Goal: Task Accomplishment & Management: Use online tool/utility

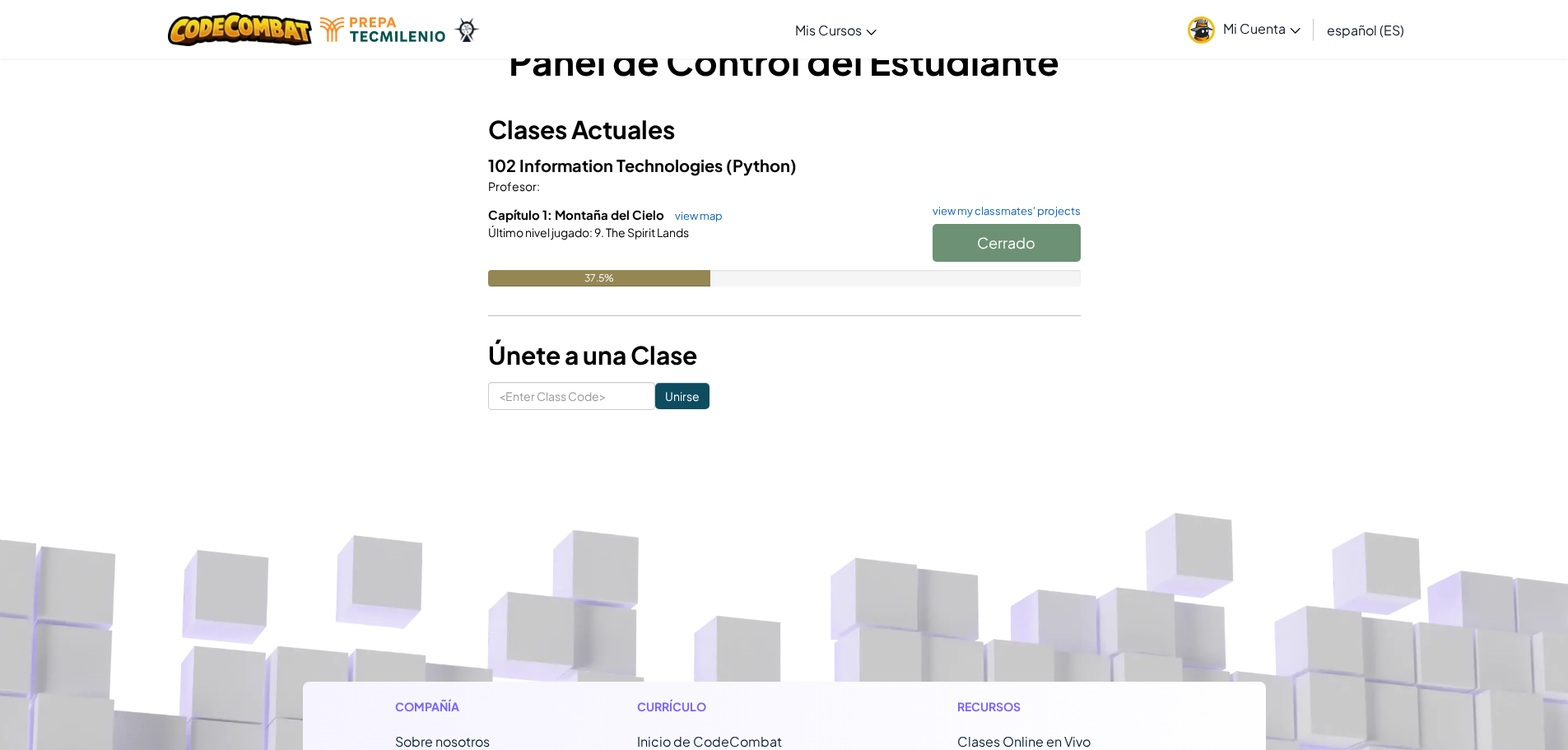
scroll to position [51, 0]
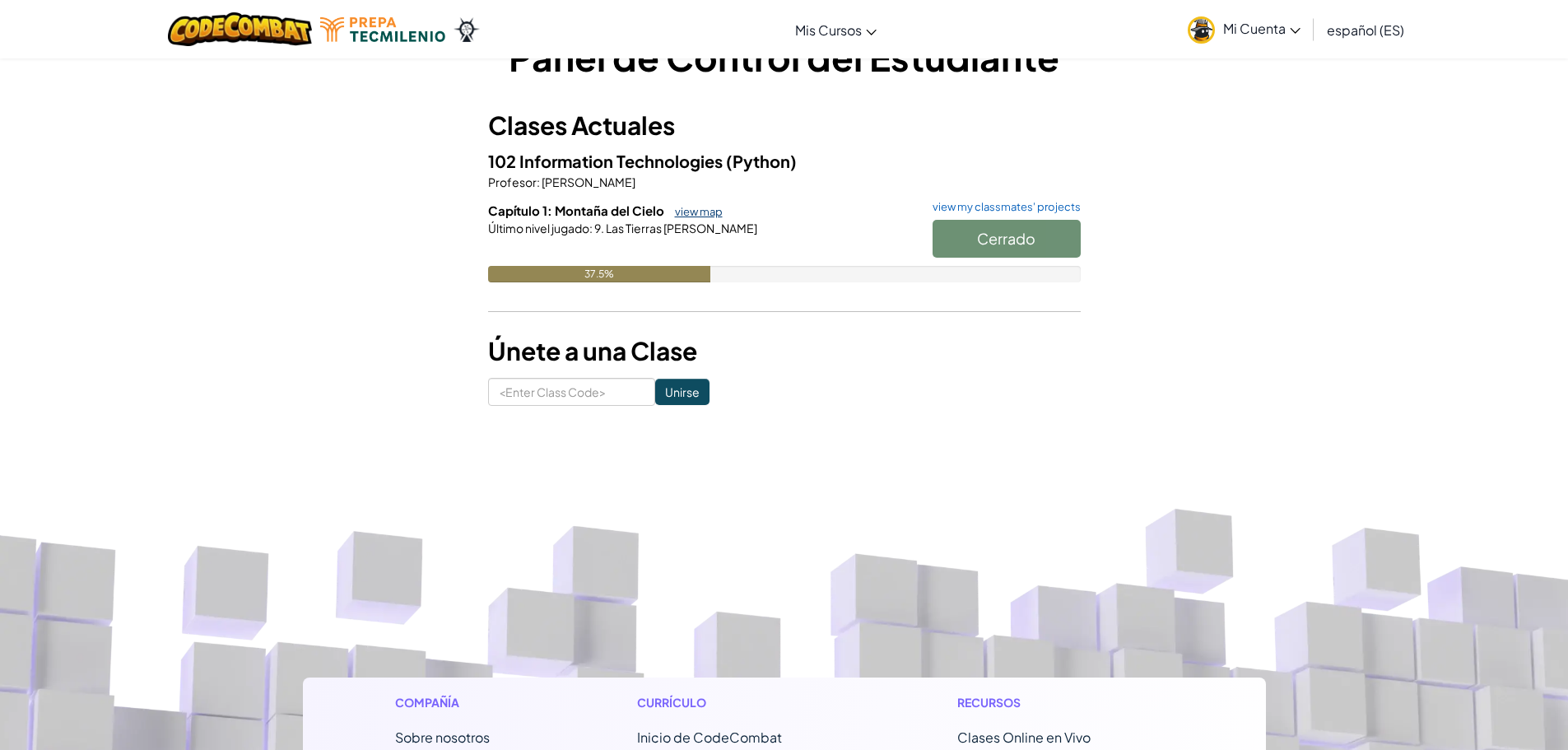
click at [674, 213] on link "view map" at bounding box center [695, 211] width 56 height 13
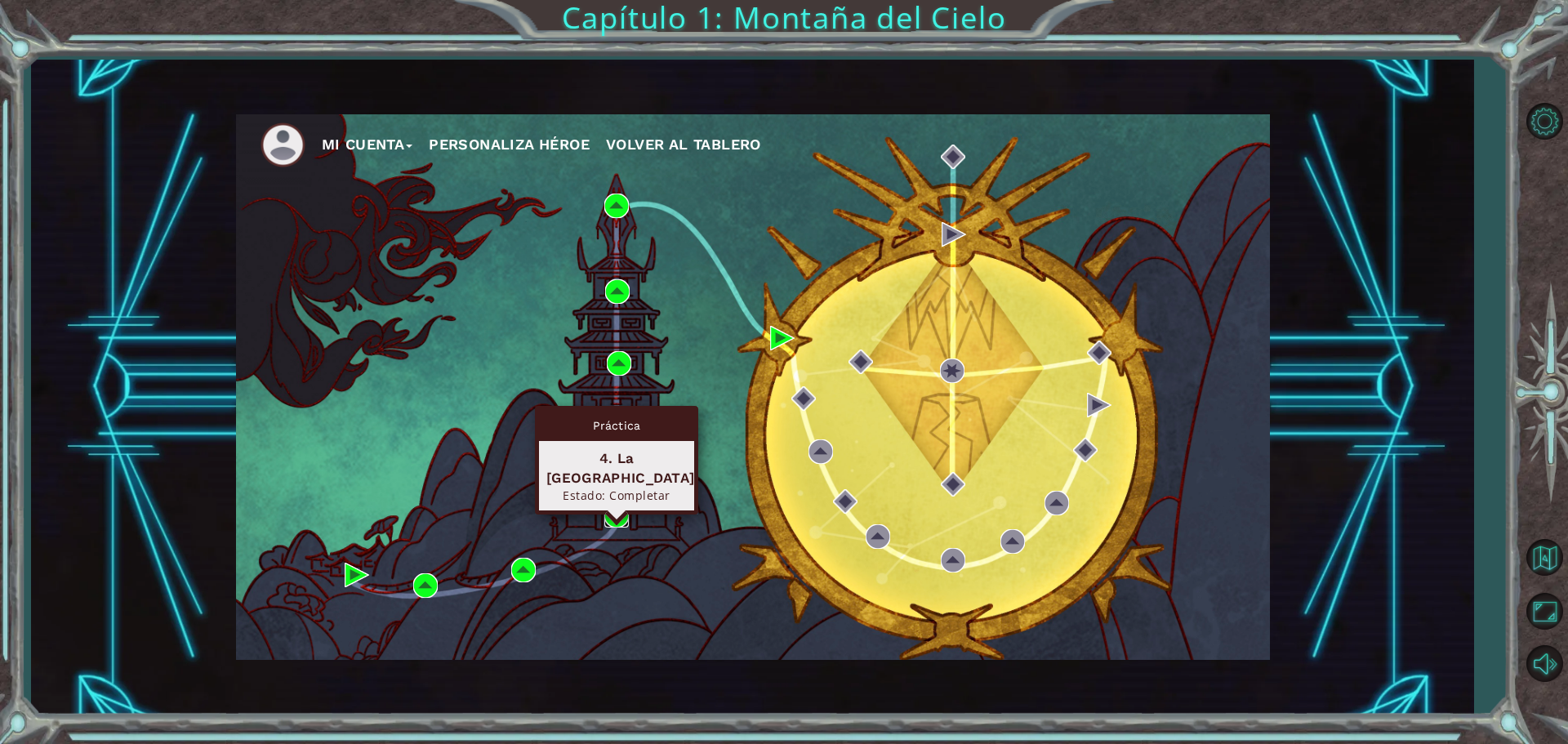
click at [625, 511] on img at bounding box center [616, 515] width 24 height 24
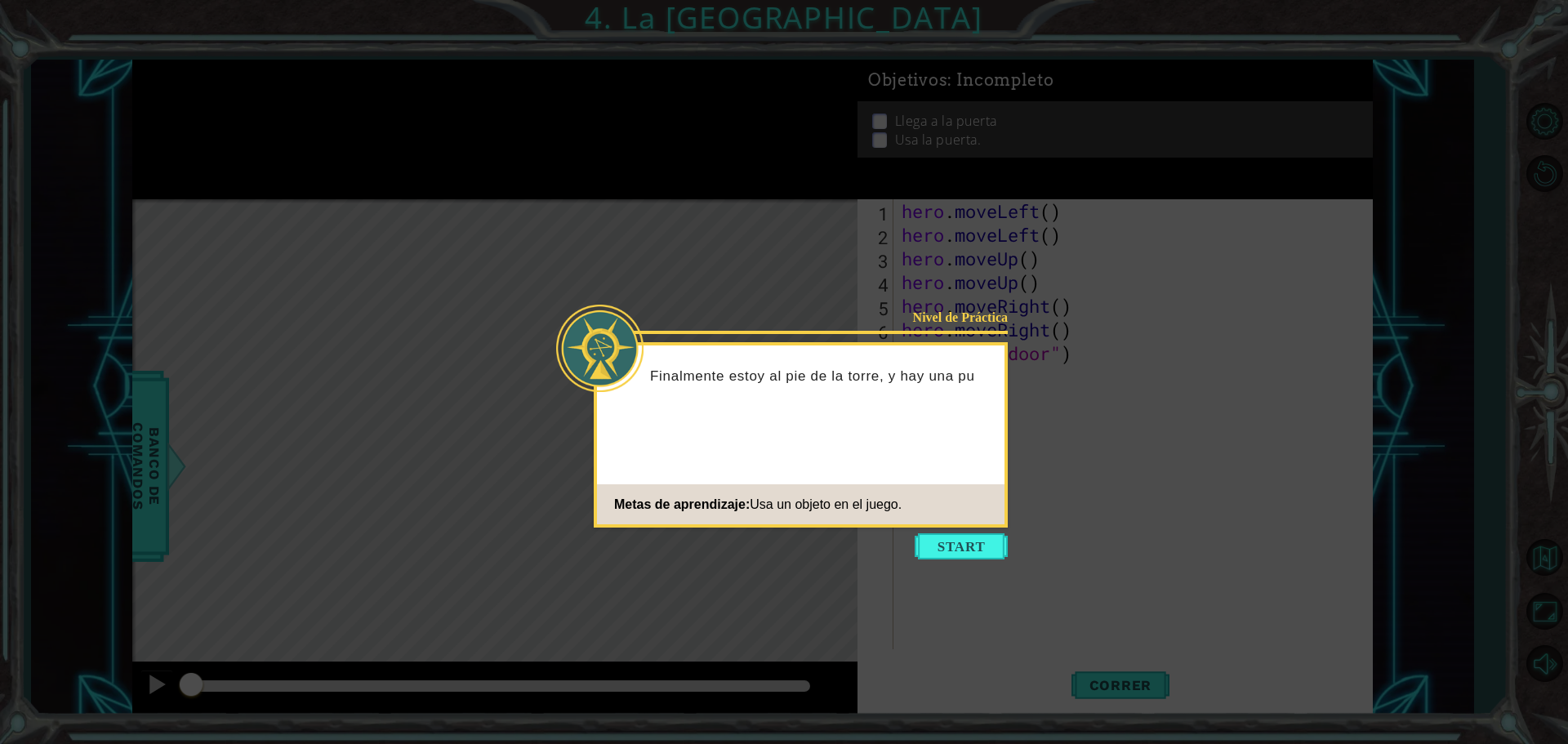
click at [999, 527] on icon at bounding box center [784, 372] width 1568 height 744
click at [988, 533] on button "Start" at bounding box center [960, 546] width 93 height 26
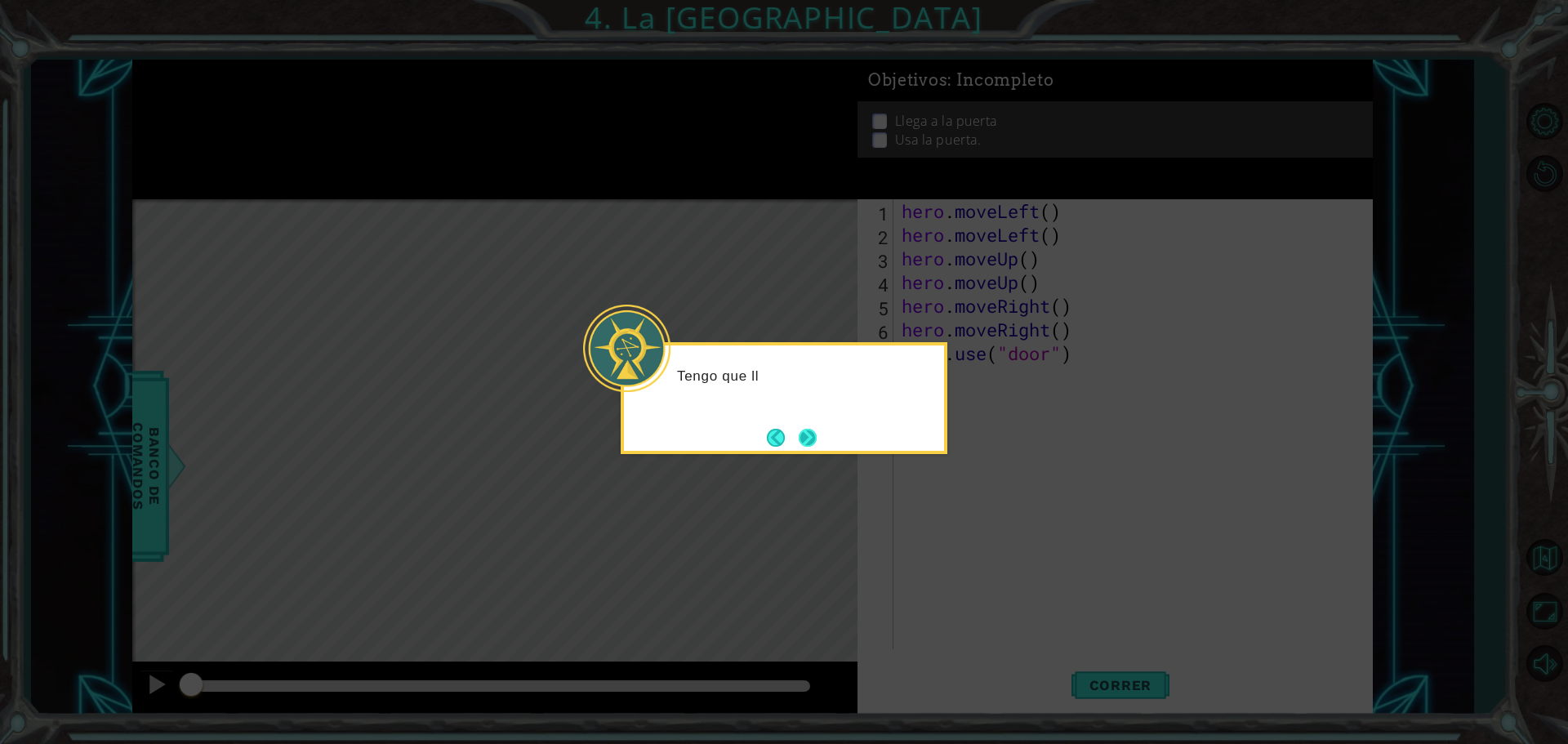
click at [811, 436] on button "Next" at bounding box center [807, 437] width 19 height 19
click at [806, 442] on button "Next" at bounding box center [808, 437] width 23 height 23
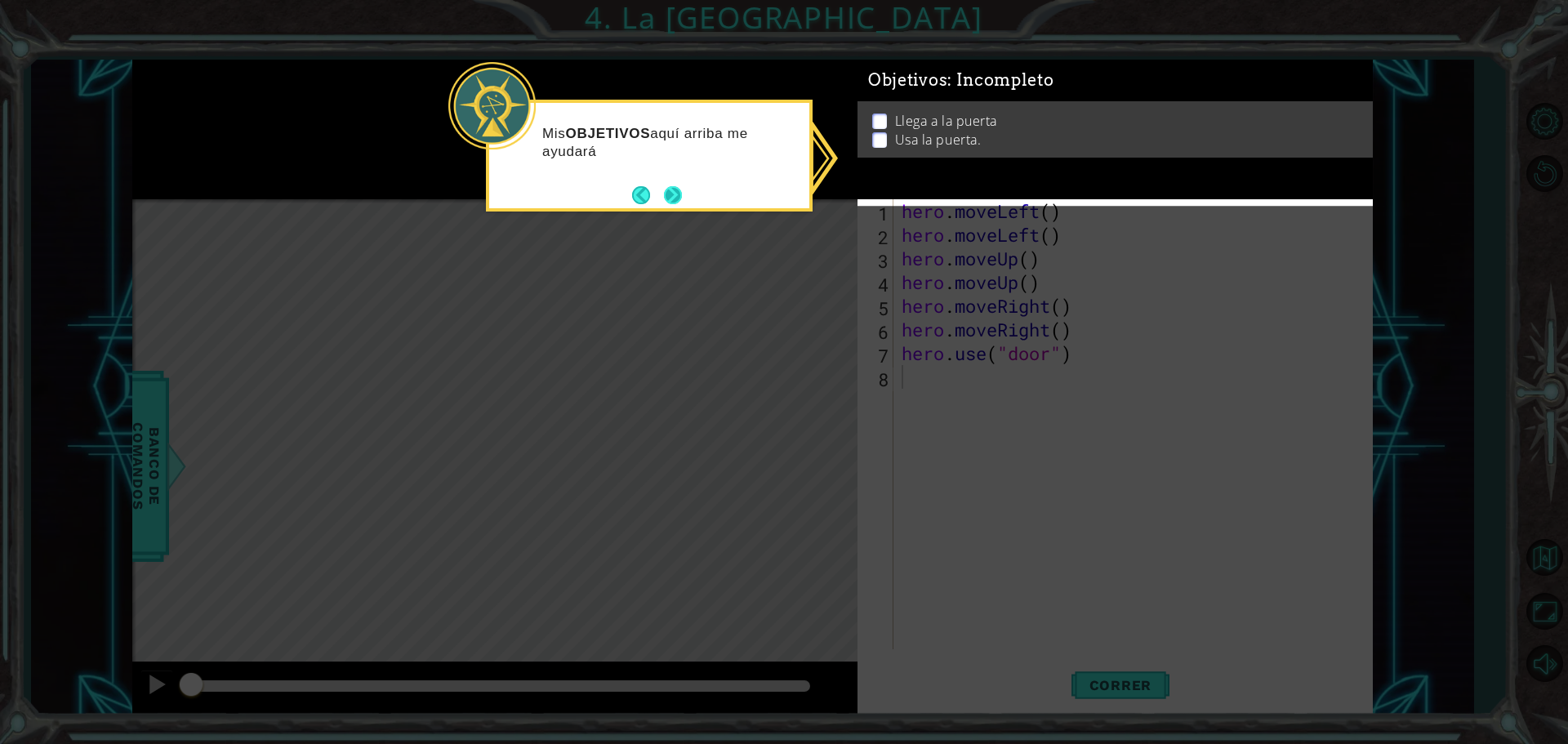
click at [672, 188] on button "Next" at bounding box center [674, 195] width 19 height 19
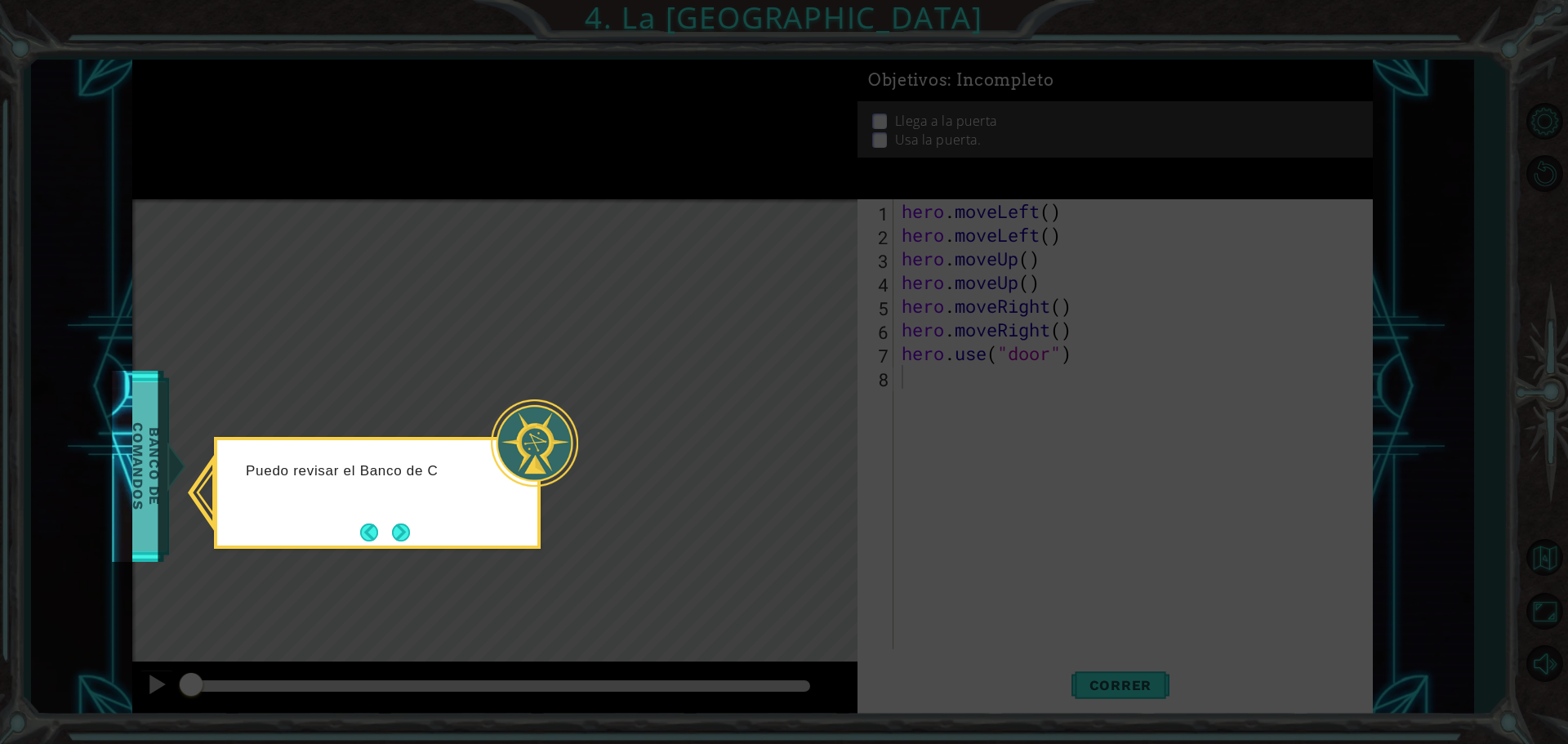
click at [142, 425] on span "Banco de comandos" at bounding box center [145, 466] width 43 height 169
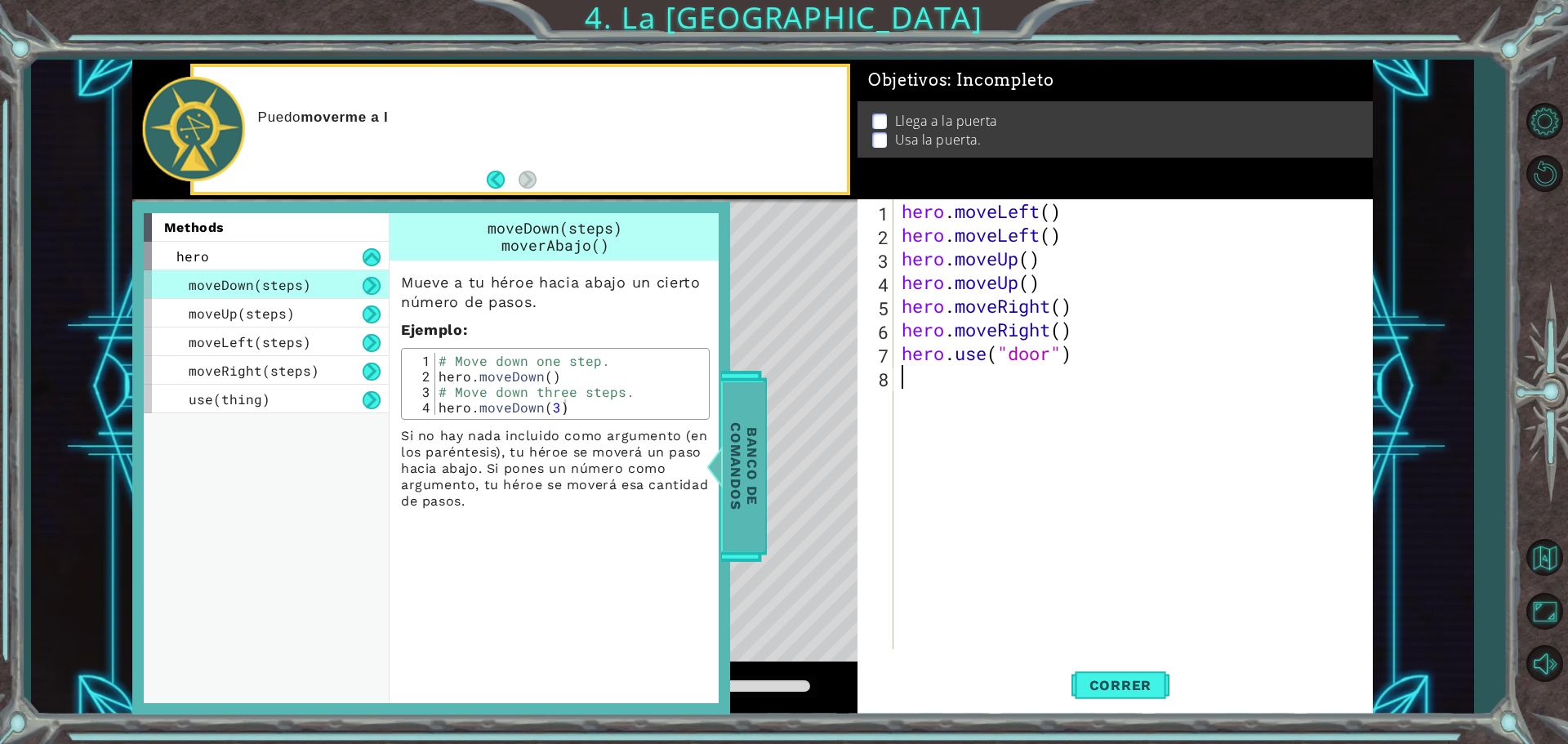
click at [756, 421] on span "Banco de comandos" at bounding box center [734, 466] width 43 height 169
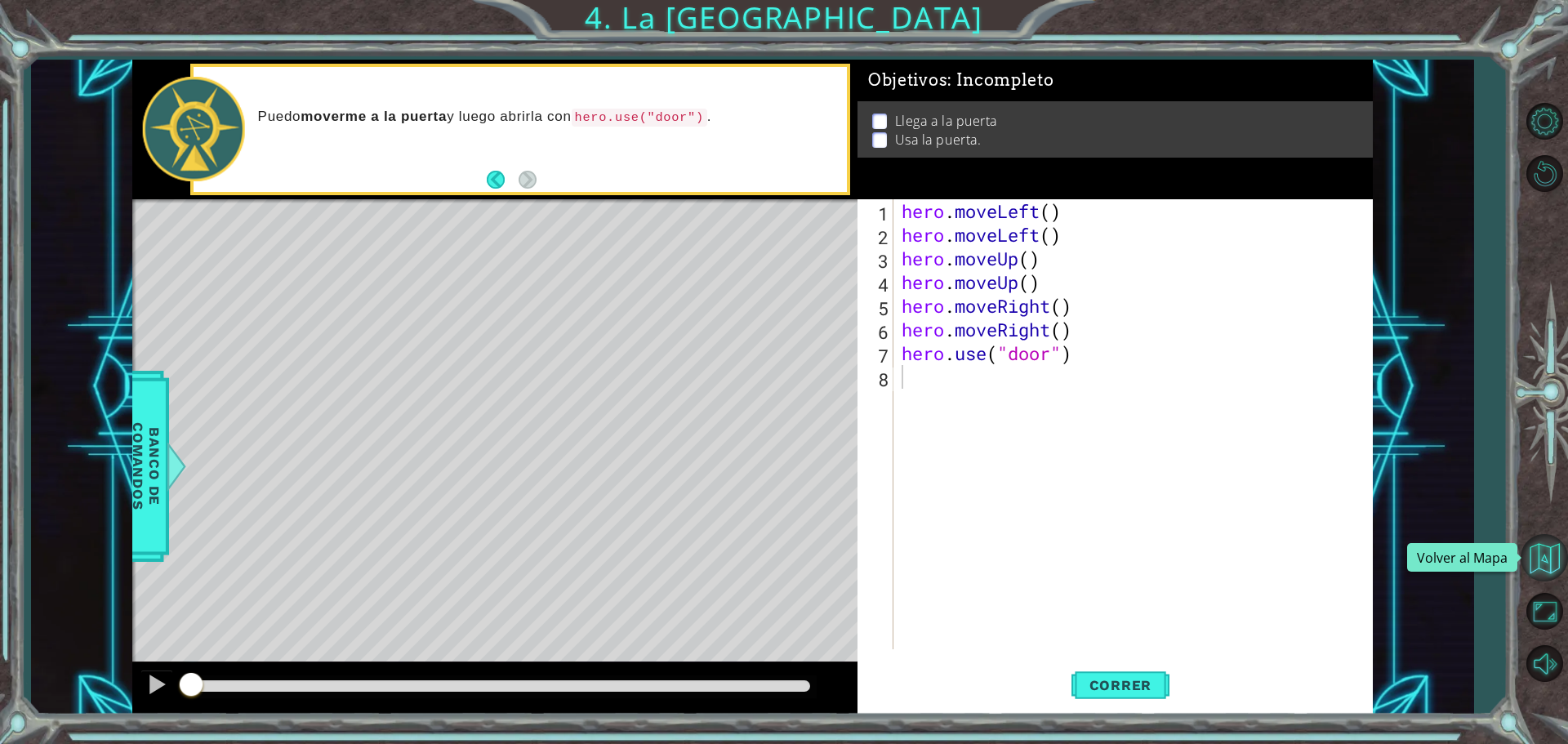
click at [1555, 556] on button "Volver al Mapa" at bounding box center [1544, 558] width 47 height 47
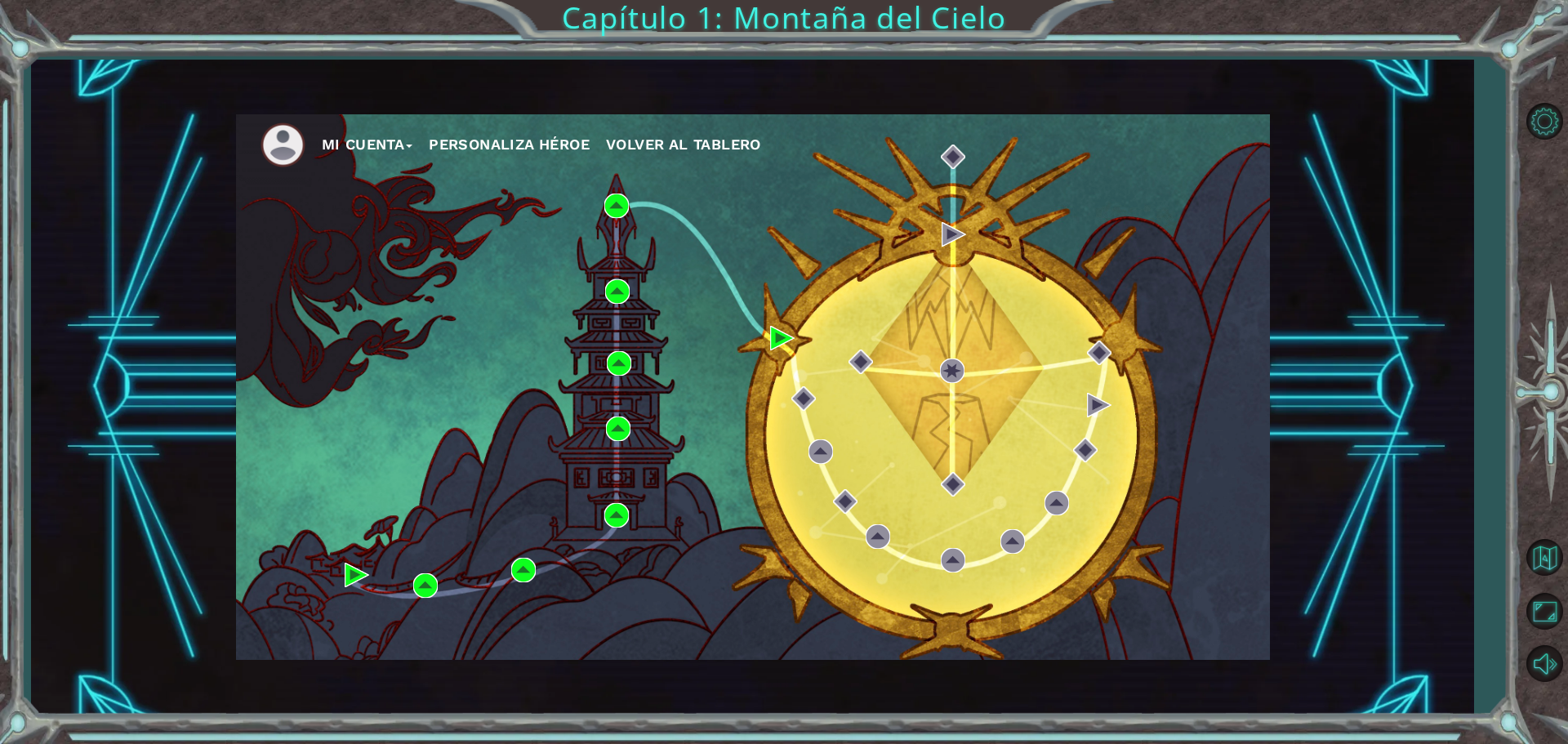
click at [630, 291] on div "Mi Cuenta Personaliza Héroe Volver al Tablero" at bounding box center [753, 387] width 1034 height 545
click at [628, 362] on img at bounding box center [619, 363] width 24 height 24
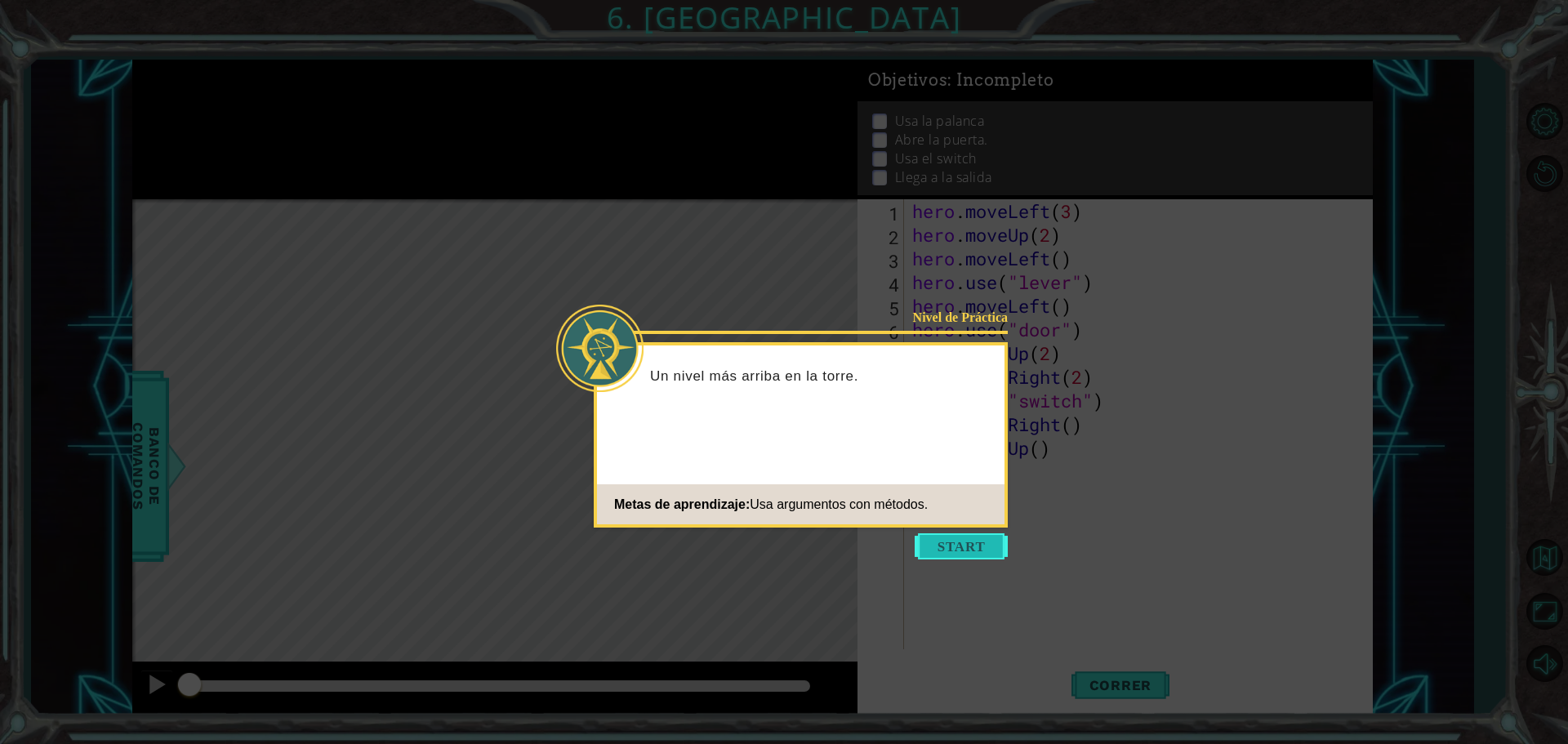
click at [946, 555] on button "Start" at bounding box center [960, 546] width 93 height 26
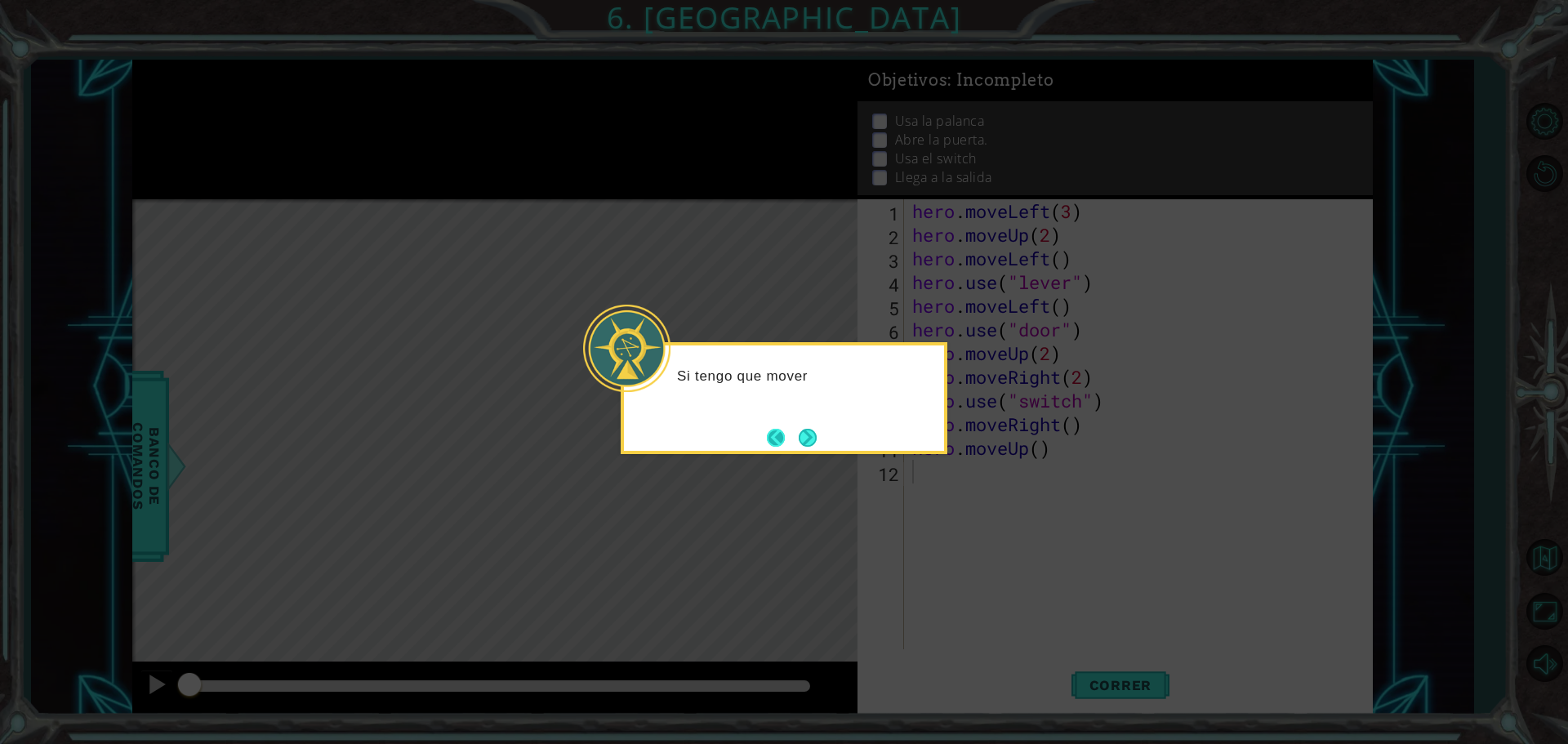
click at [780, 429] on button "Back" at bounding box center [783, 437] width 32 height 18
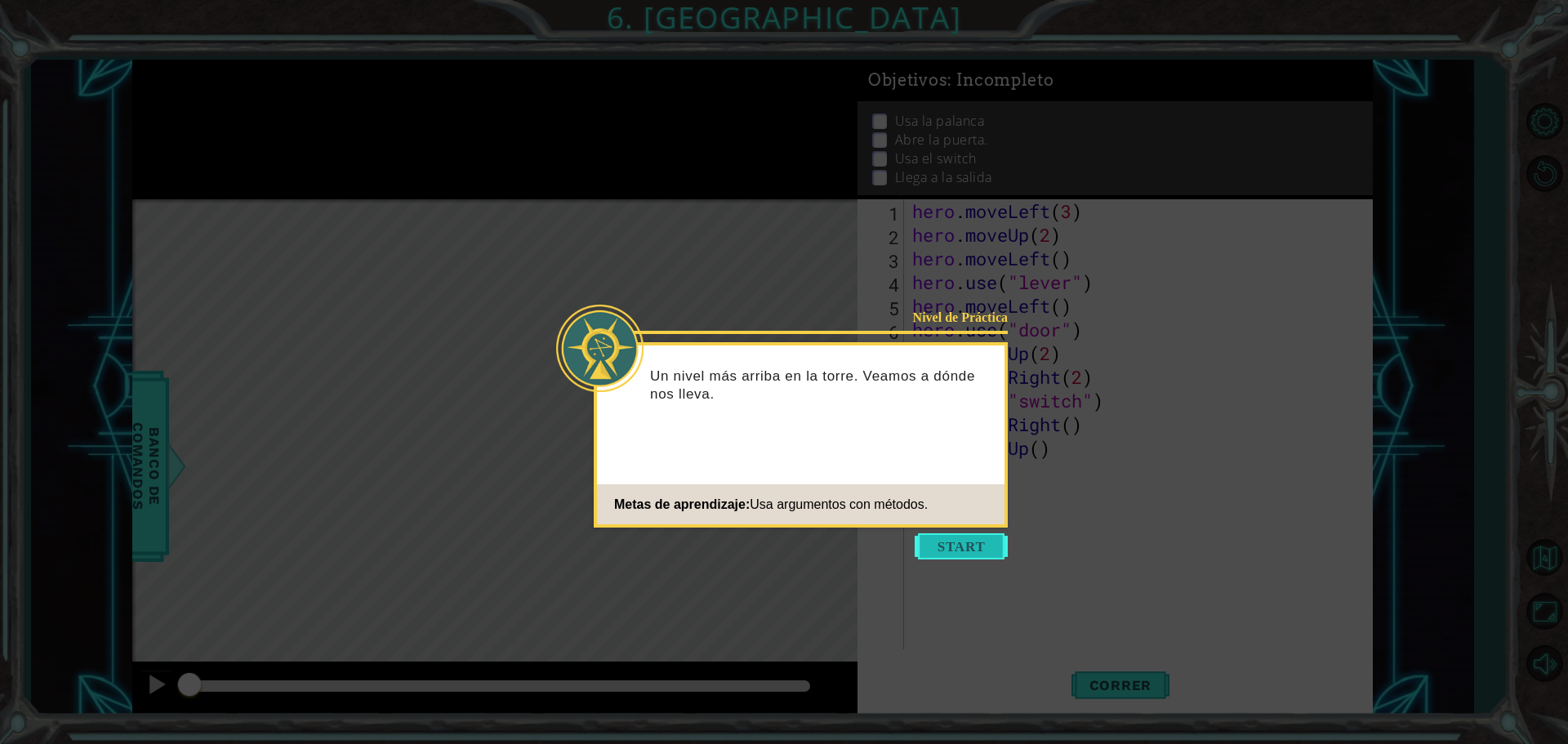
click at [966, 553] on button "Start" at bounding box center [960, 546] width 93 height 26
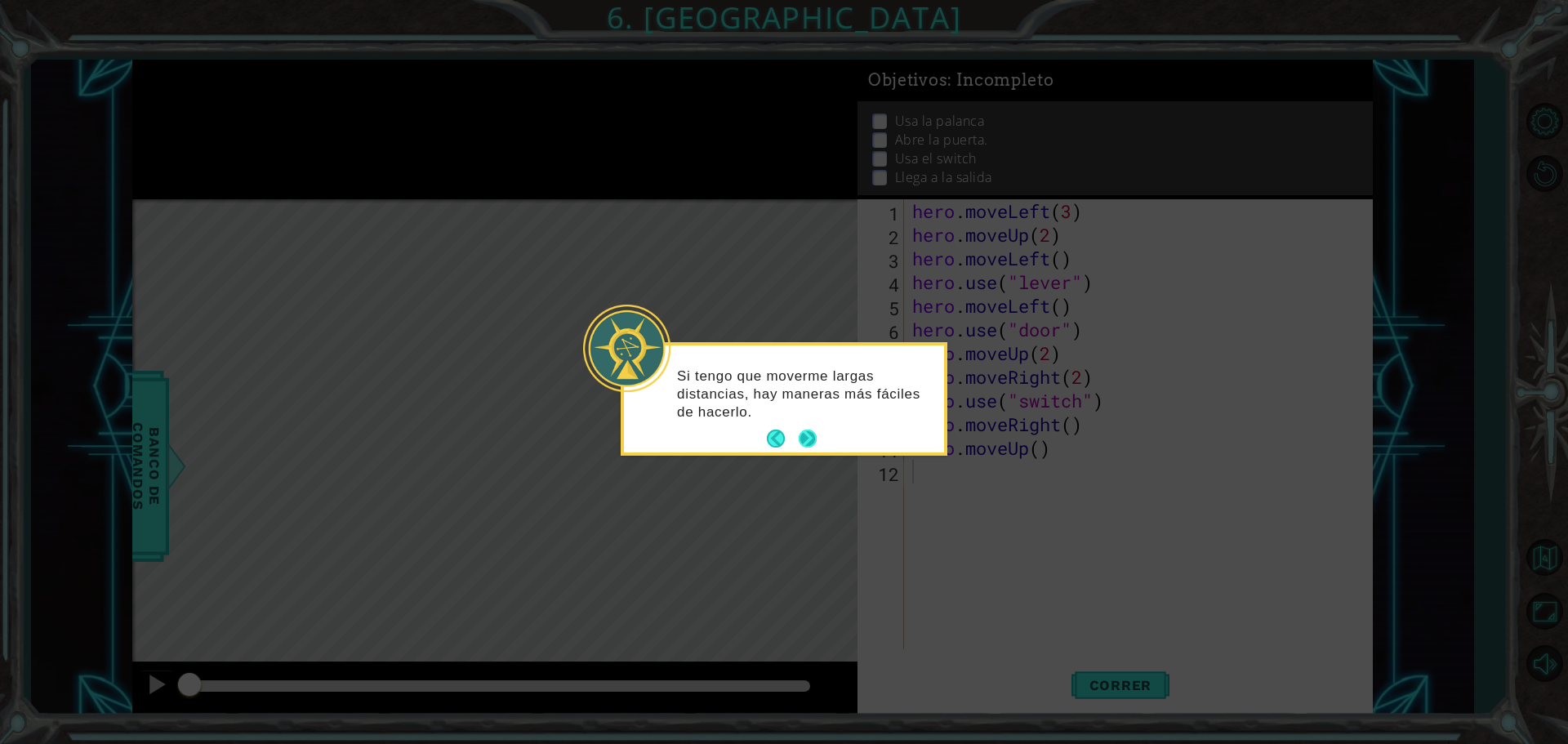
click at [817, 441] on button "Next" at bounding box center [807, 438] width 20 height 20
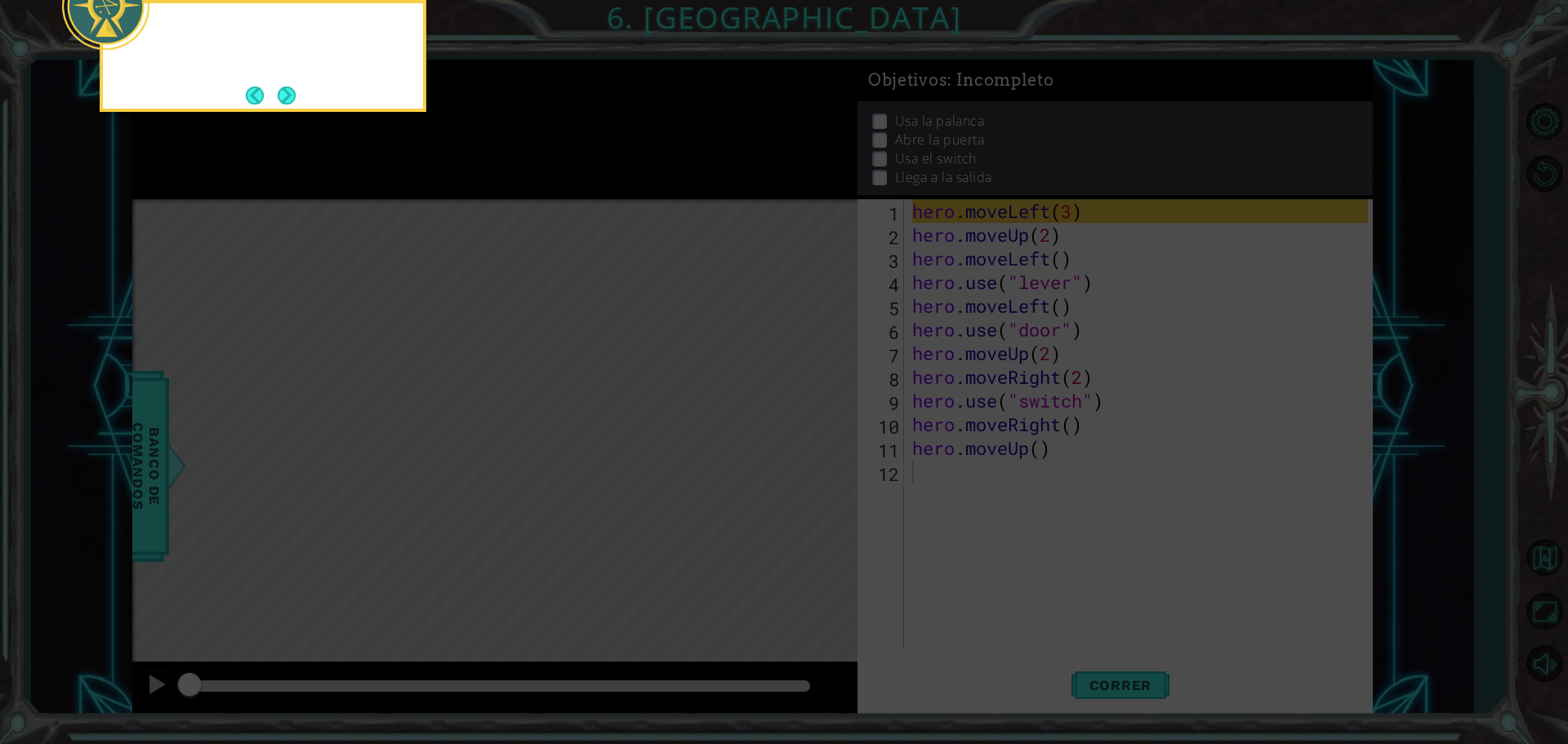
click at [817, 441] on icon at bounding box center [784, 111] width 1568 height 1264
click at [305, 90] on div "Puedo poner un número 3 en hero.move" at bounding box center [262, 56] width 327 height 112
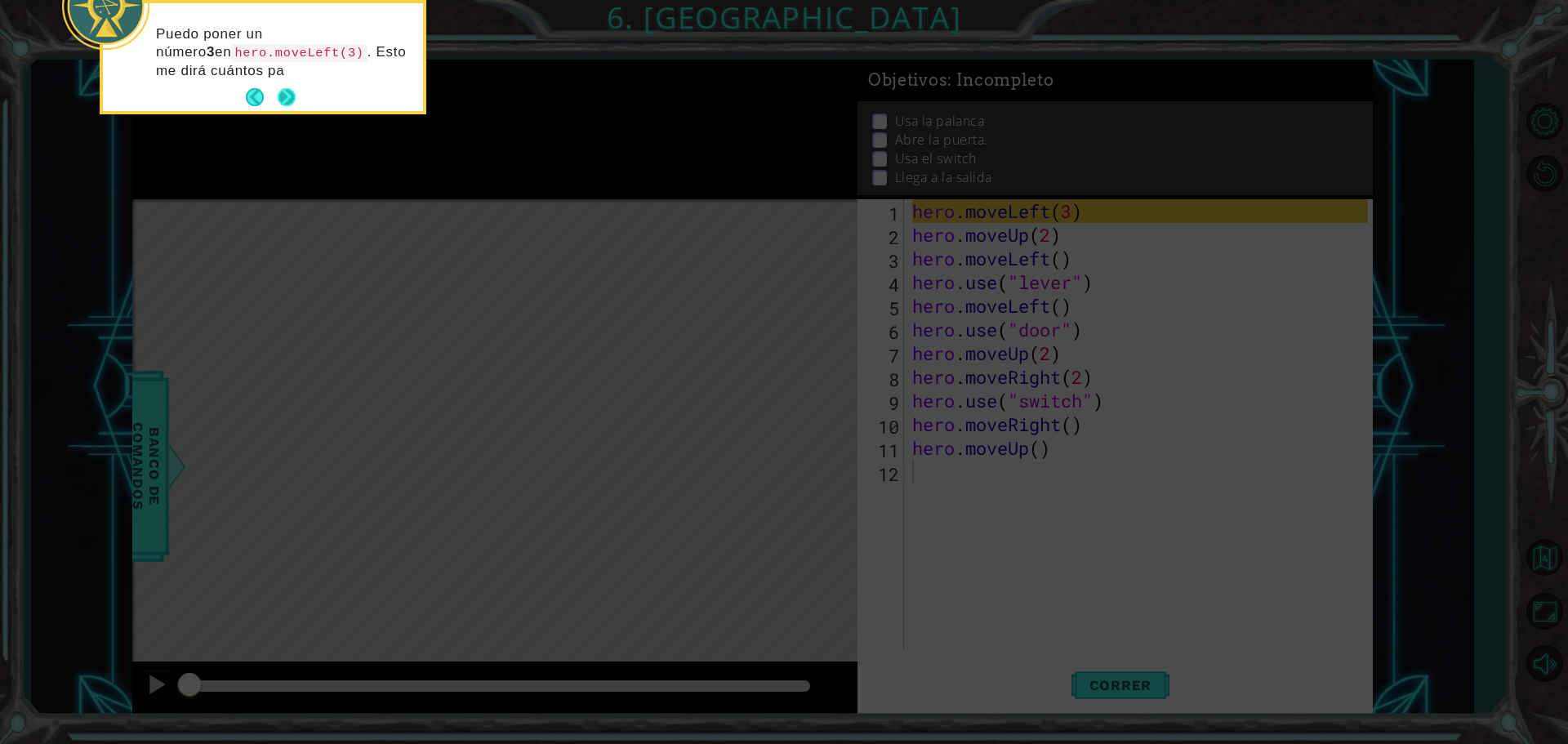
click at [288, 99] on button "Next" at bounding box center [287, 98] width 28 height 28
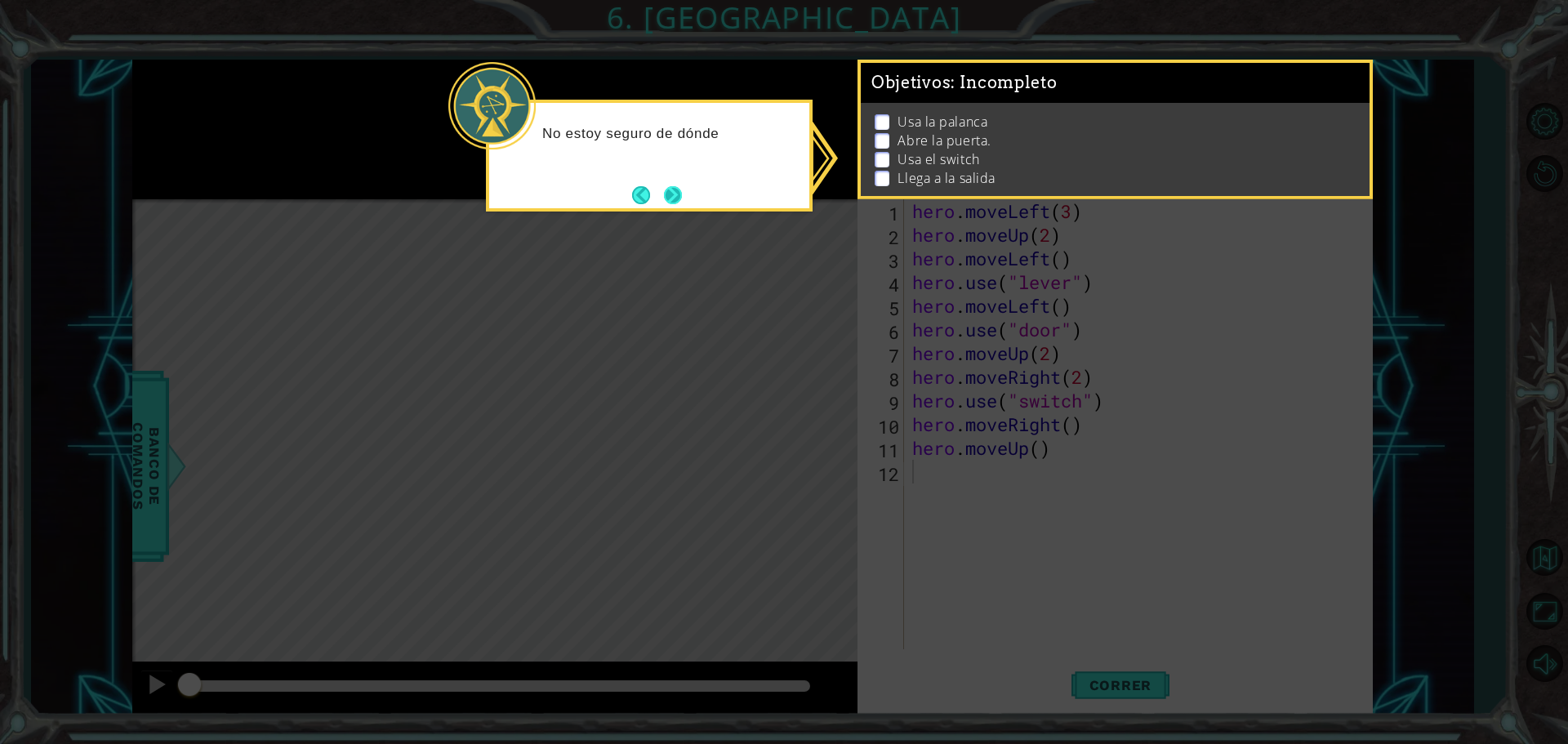
click at [680, 193] on button "Next" at bounding box center [673, 195] width 21 height 21
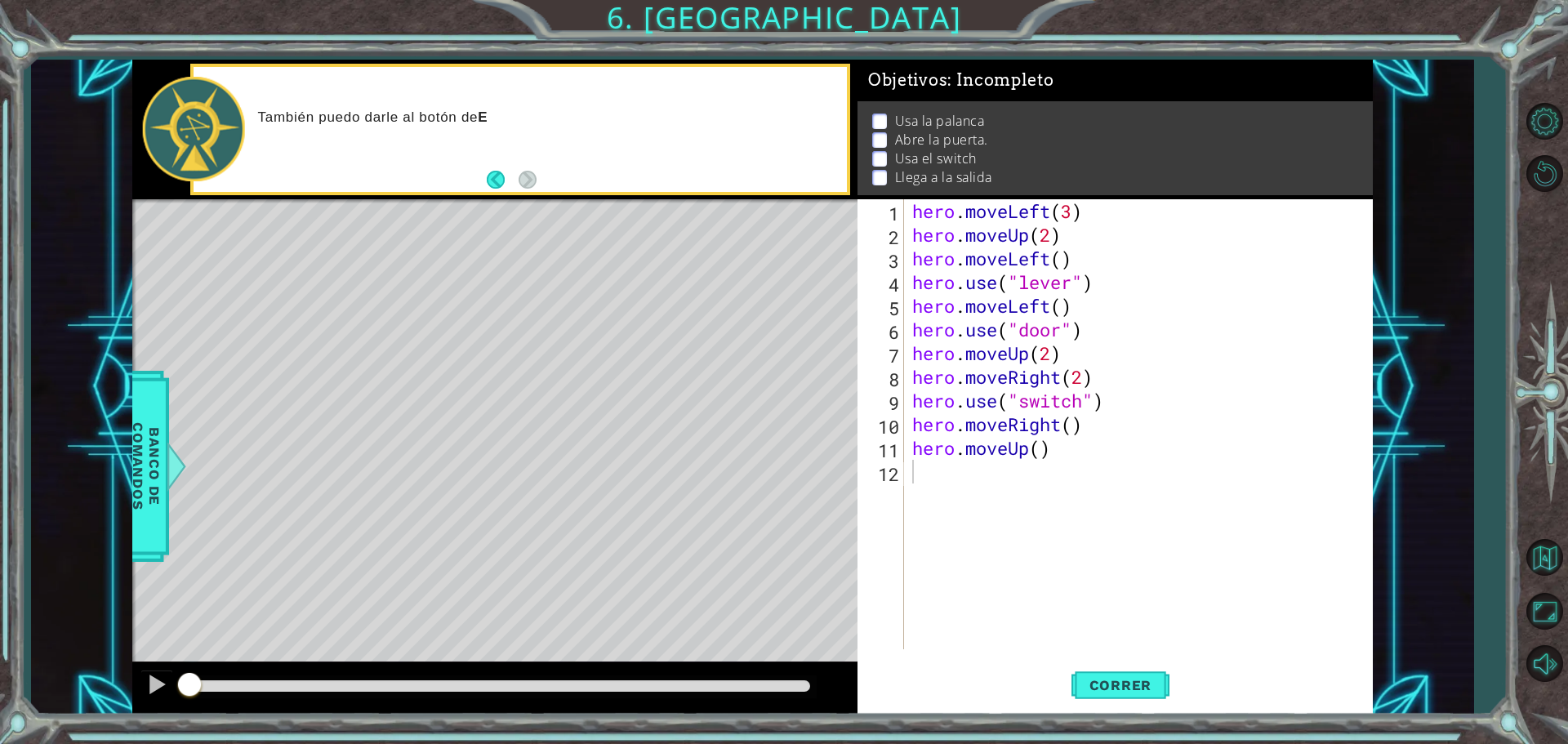
click at [568, 279] on div "methods hero moveDown(steps) moveUp(steps) moveLeft(steps) moveRight(steps) use…" at bounding box center [752, 386] width 1240 height 654
